Goal: Information Seeking & Learning: Learn about a topic

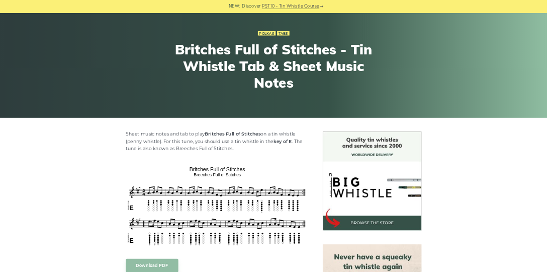
scroll to position [302, 0]
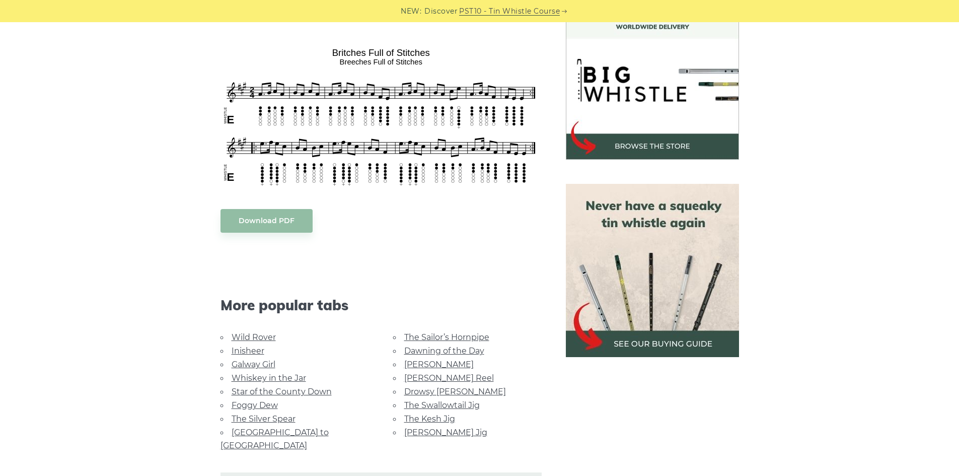
click at [296, 135] on body "NEW: Discover PST10 - Tin Whistle Course Lessons Fingering Charts Tabs & Notes …" at bounding box center [479, 425] width 959 height 1454
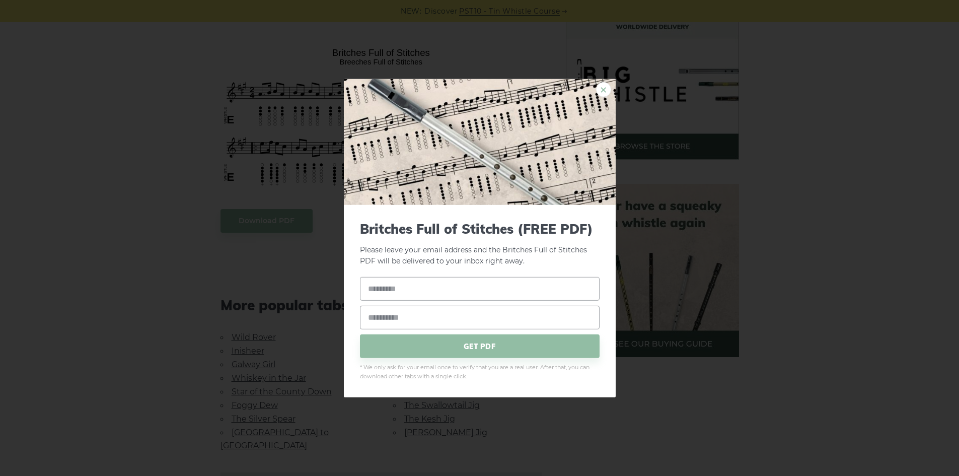
click at [602, 89] on link "×" at bounding box center [603, 89] width 15 height 15
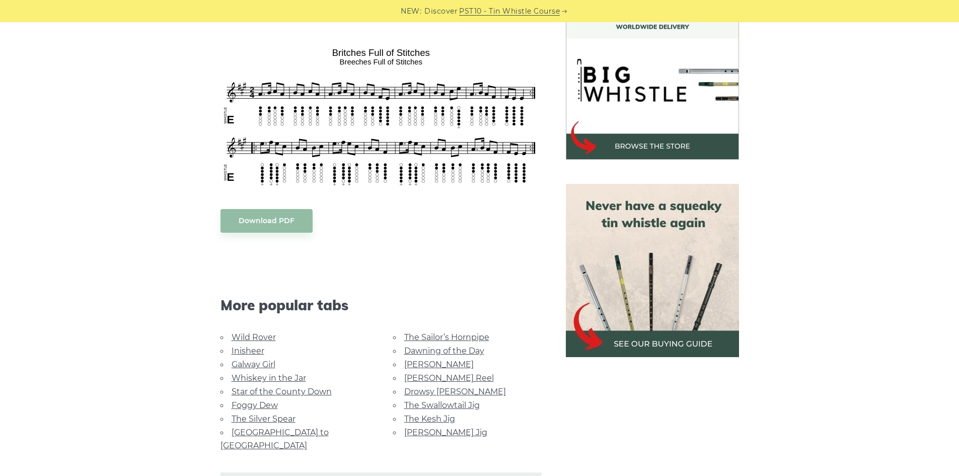
click at [273, 163] on body "NEW: Discover PST10 - Tin Whistle Course Lessons Fingering Charts Tabs & Notes …" at bounding box center [479, 425] width 959 height 1454
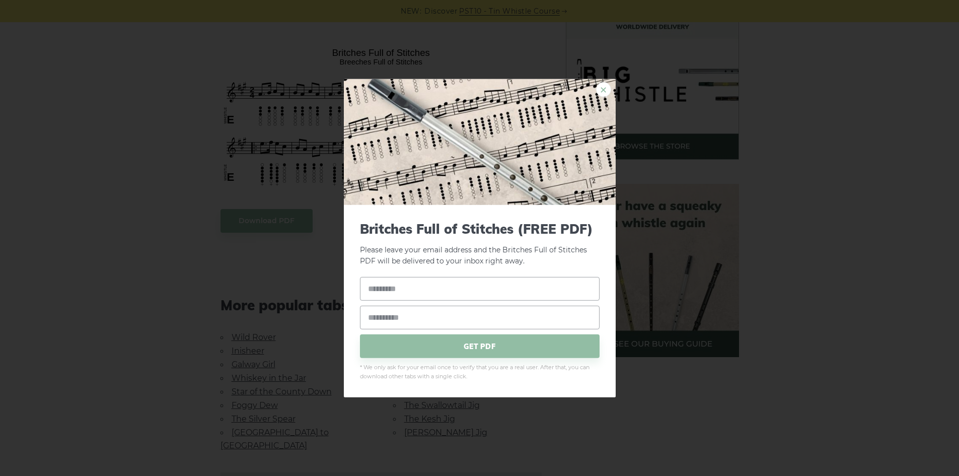
click at [599, 90] on link "×" at bounding box center [603, 89] width 15 height 15
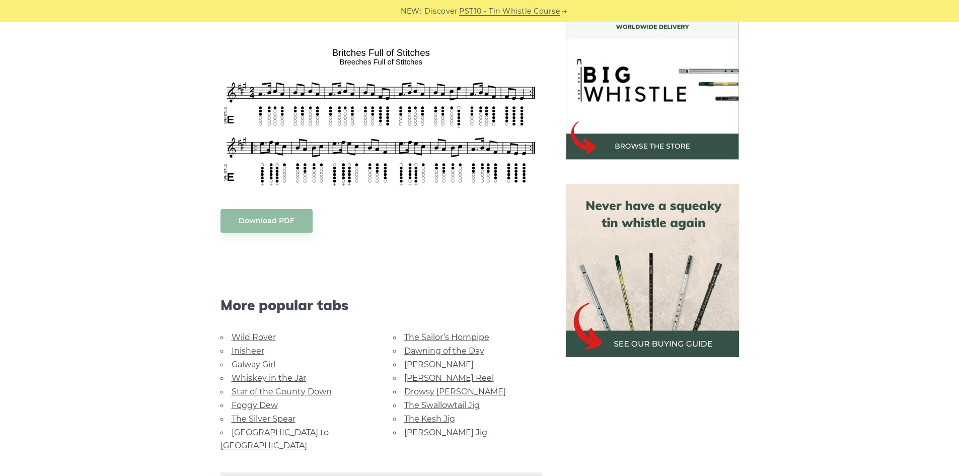
click at [254, 113] on body "NEW: Discover PST10 - Tin Whistle Course Lessons Fingering Charts Tabs & Notes …" at bounding box center [479, 425] width 959 height 1454
click at [279, 126] on body "NEW: Discover PST10 - Tin Whistle Course Lessons Fingering Charts Tabs & Notes …" at bounding box center [479, 425] width 959 height 1454
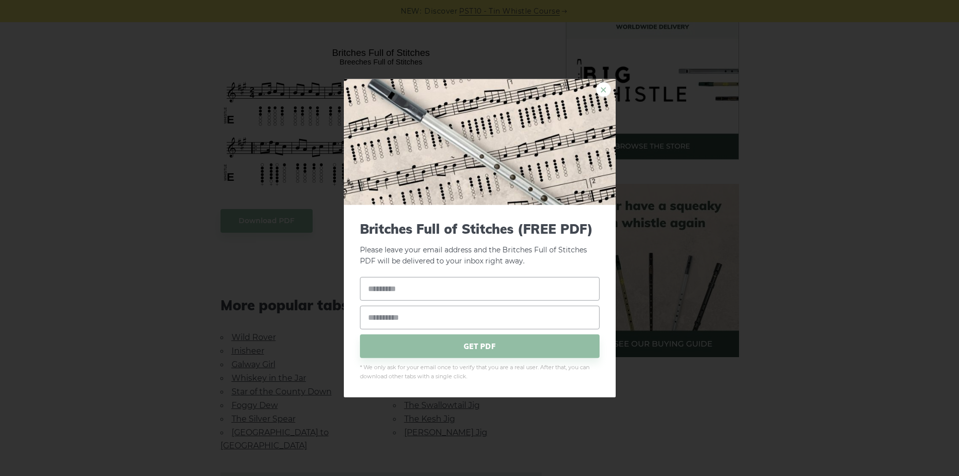
click at [607, 89] on link "×" at bounding box center [603, 89] width 15 height 15
click at [600, 91] on link "×" at bounding box center [603, 89] width 15 height 15
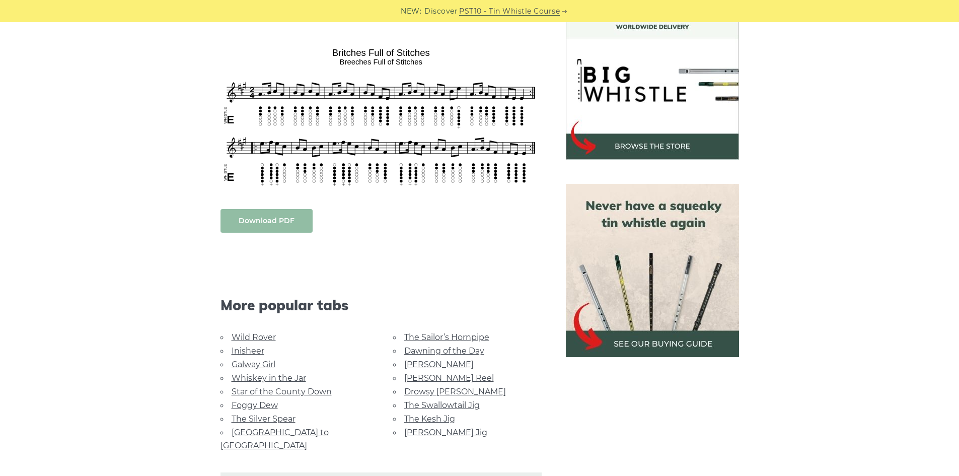
click at [272, 216] on body "NEW: Discover PST10 - Tin Whistle Course Lessons Fingering Charts Tabs & Notes …" at bounding box center [479, 425] width 959 height 1454
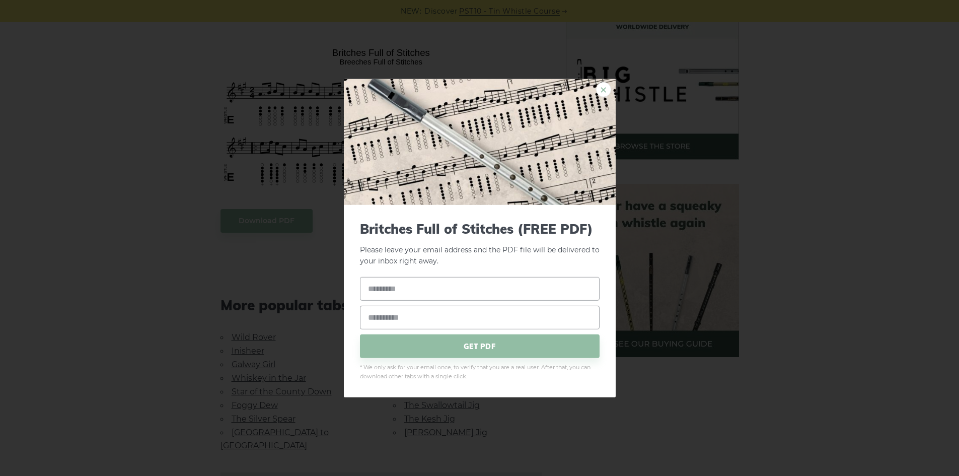
click at [607, 91] on link "×" at bounding box center [603, 89] width 15 height 15
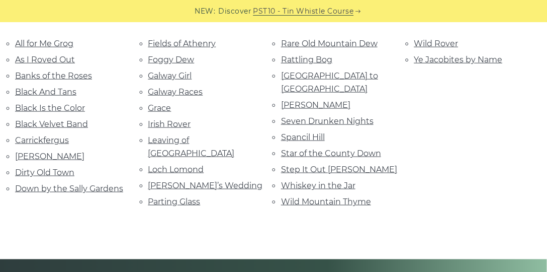
scroll to position [230, 0]
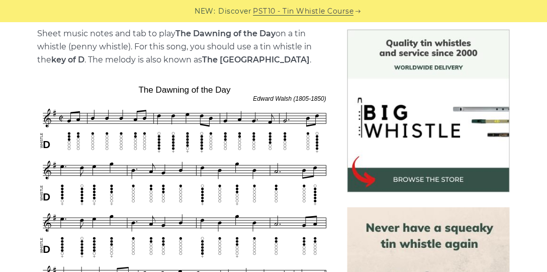
scroll to position [259, 0]
